Goal: Task Accomplishment & Management: Manage account settings

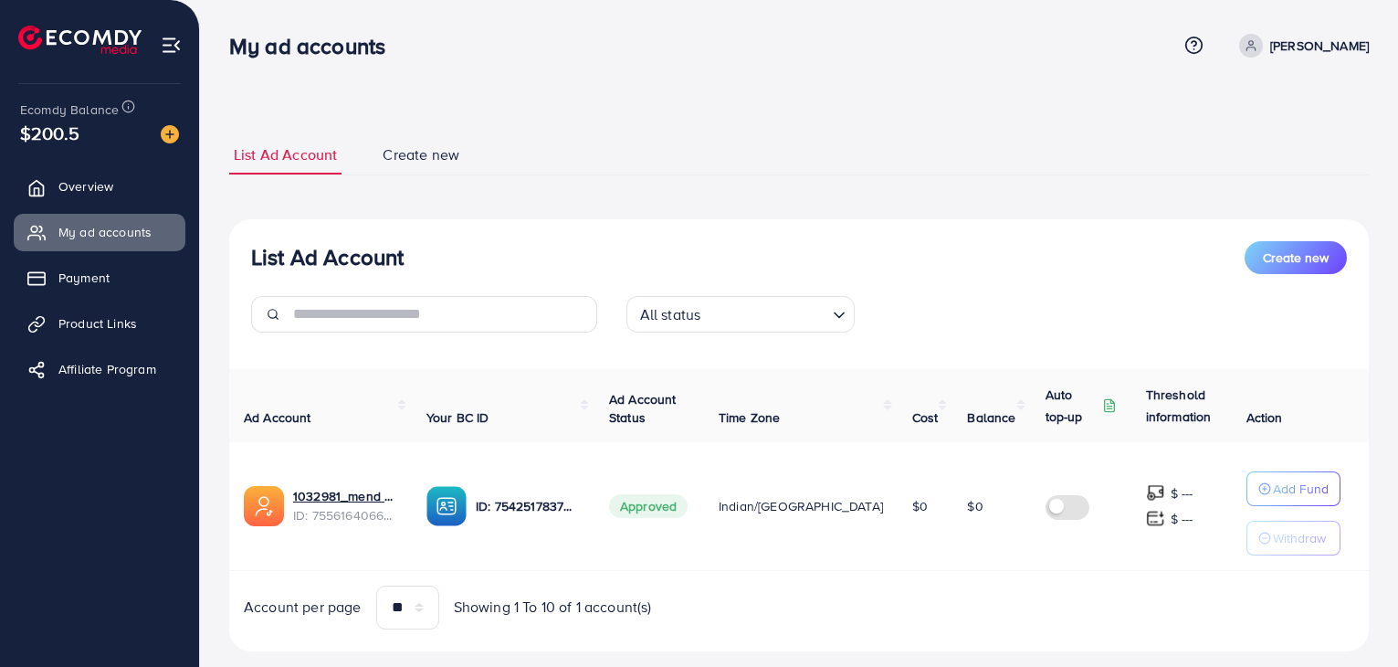
click at [128, 267] on link "Payment" at bounding box center [100, 277] width 172 height 37
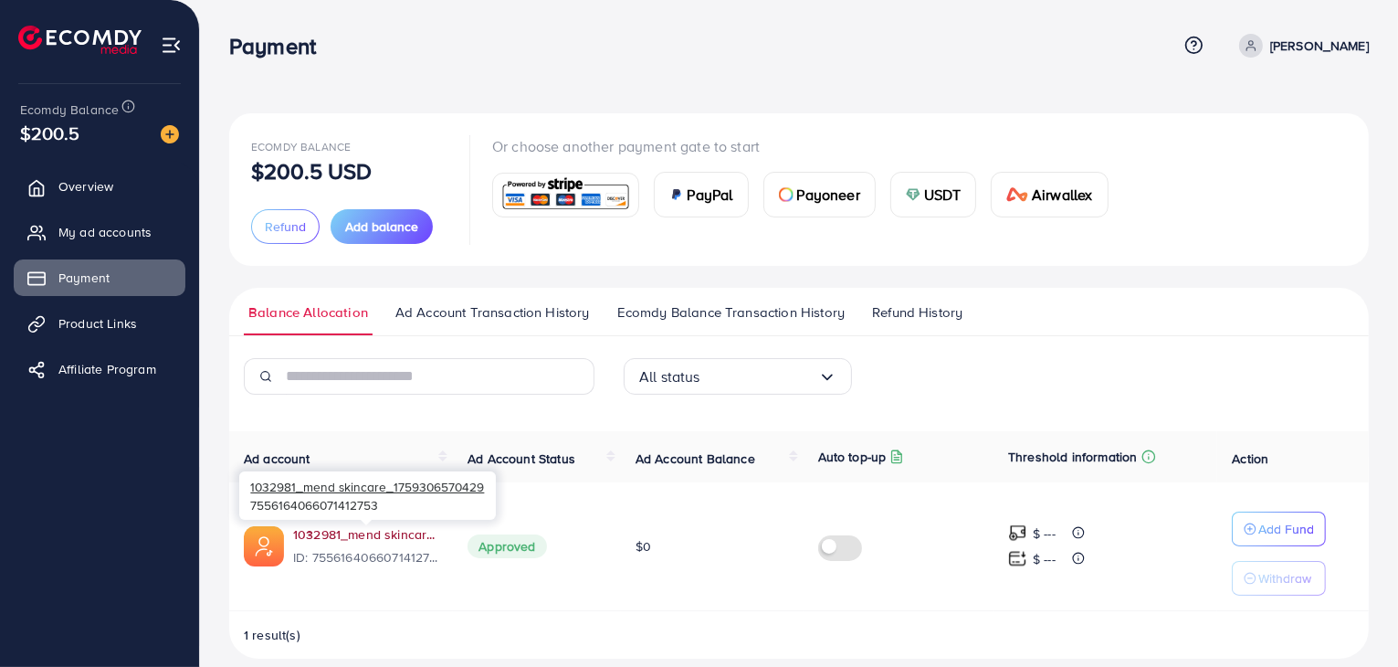
click at [401, 539] on link "1032981_mend skincare_1759306570429" at bounding box center [365, 534] width 145 height 18
click at [128, 198] on link "Overview" at bounding box center [100, 186] width 172 height 37
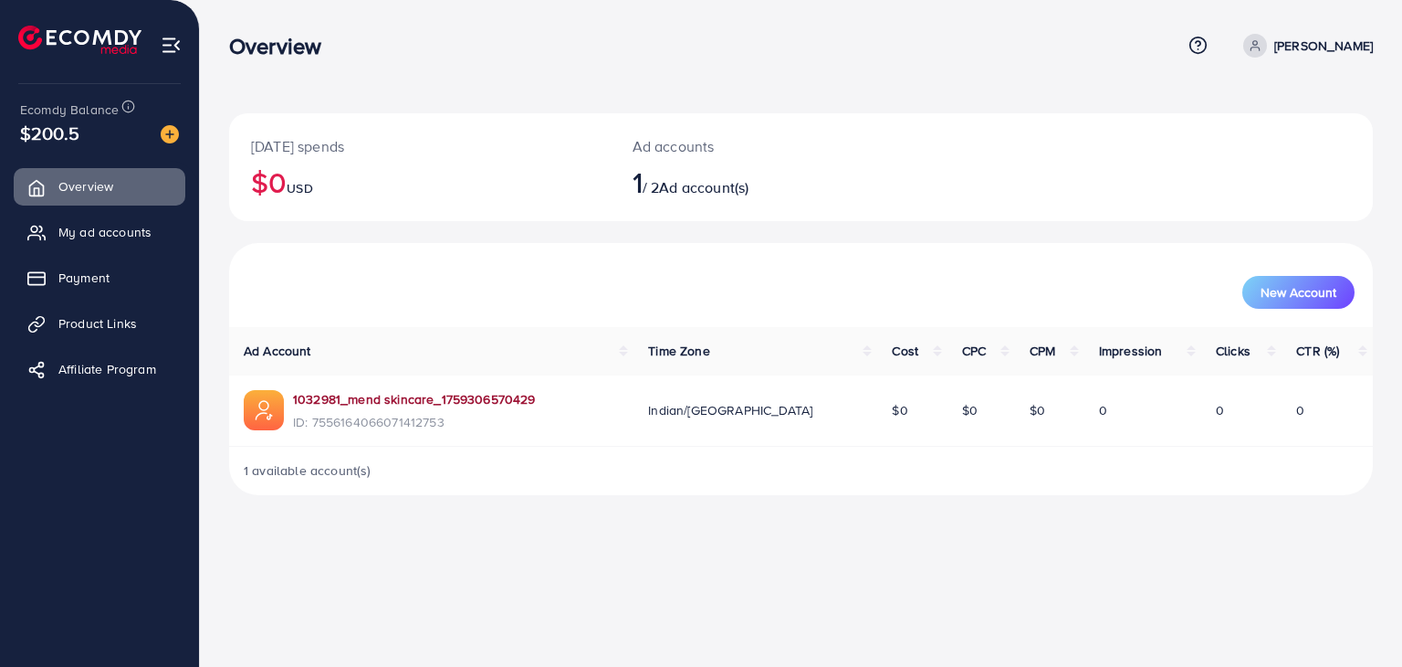
click at [428, 399] on link "1032981_mend skincare_1759306570429" at bounding box center [414, 399] width 243 height 18
click at [62, 317] on link "Product Links" at bounding box center [100, 323] width 172 height 37
